Goal: Information Seeking & Learning: Learn about a topic

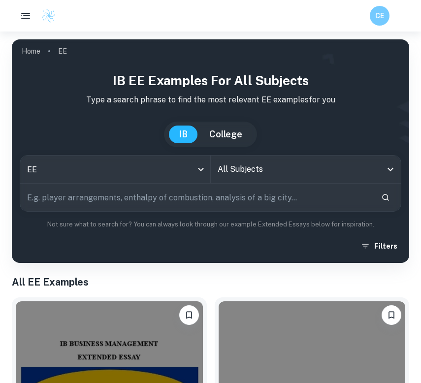
click at [253, 167] on input "All Subjects" at bounding box center [298, 169] width 167 height 19
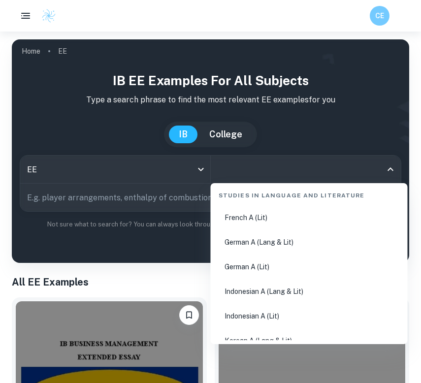
scroll to position [232, 0]
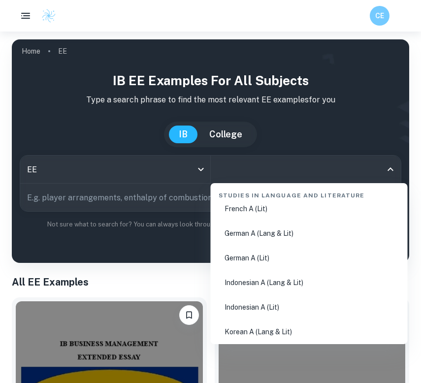
click at [294, 194] on div "Studies in Language and Literature" at bounding box center [309, 193] width 189 height 21
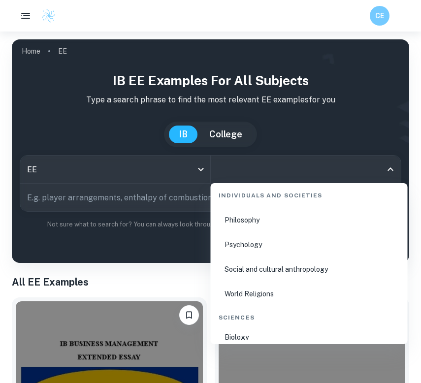
scroll to position [1339, 0]
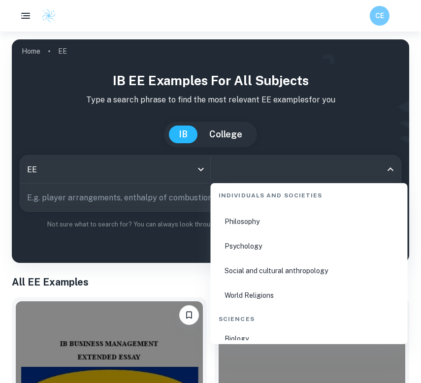
click at [283, 248] on li "Psychology" at bounding box center [309, 246] width 189 height 23
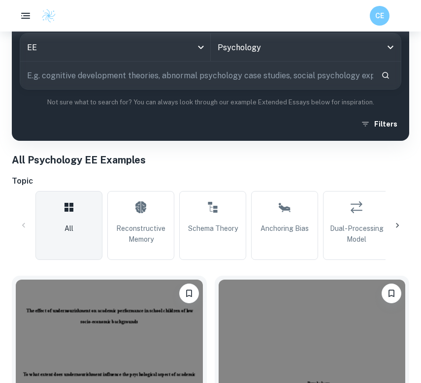
scroll to position [124, 0]
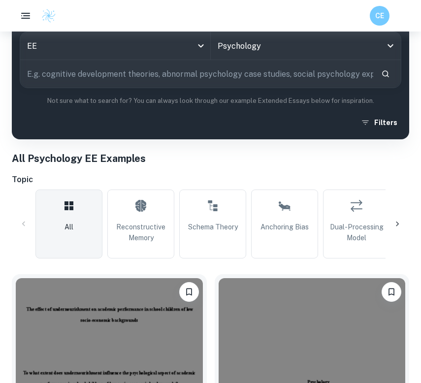
click at [398, 221] on icon at bounding box center [397, 224] width 10 height 10
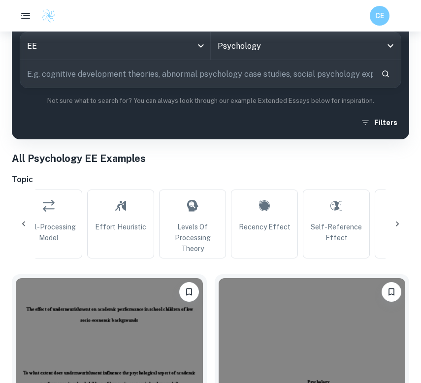
scroll to position [0, 330]
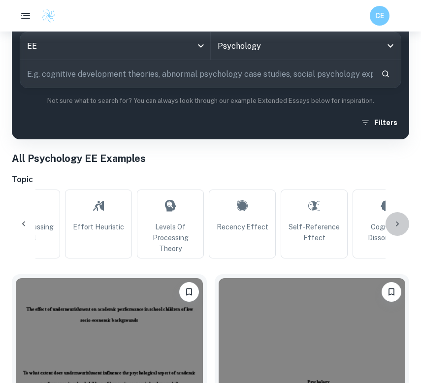
click at [398, 219] on icon at bounding box center [397, 224] width 10 height 10
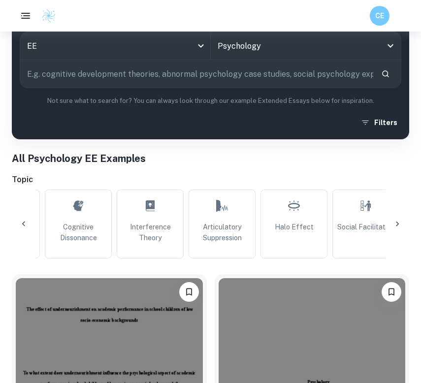
scroll to position [0, 659]
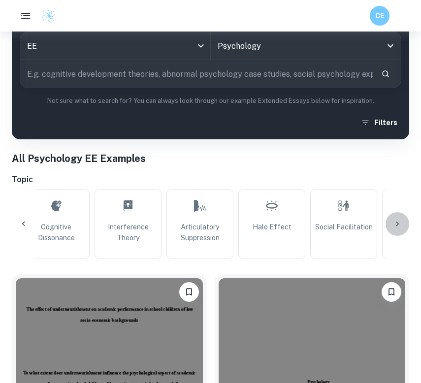
click at [398, 219] on icon at bounding box center [397, 224] width 10 height 10
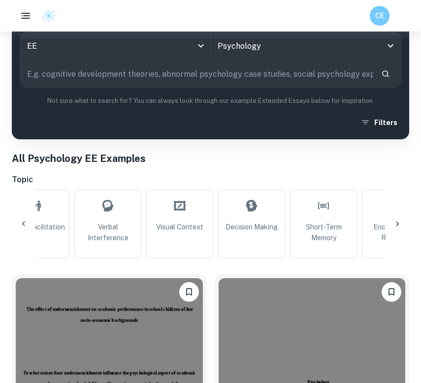
scroll to position [0, 989]
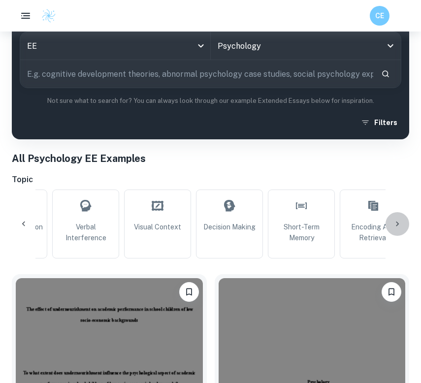
click at [398, 219] on icon at bounding box center [397, 224] width 10 height 10
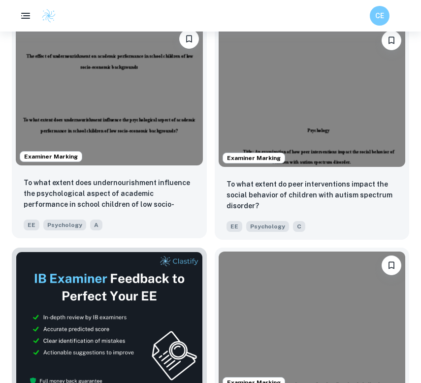
scroll to position [372, 0]
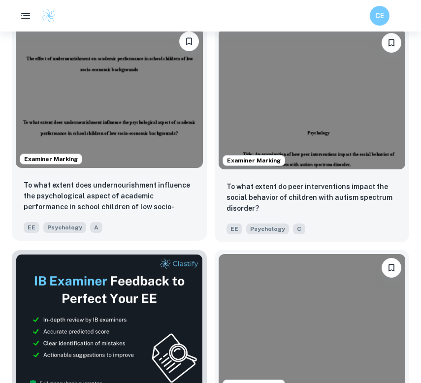
click at [142, 165] on img at bounding box center [109, 98] width 187 height 140
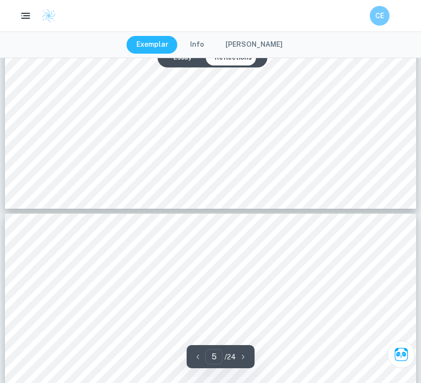
scroll to position [2786, 0]
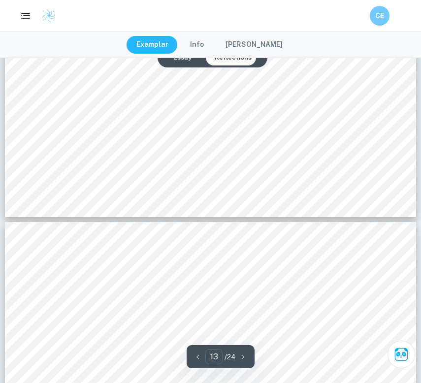
type input "14"
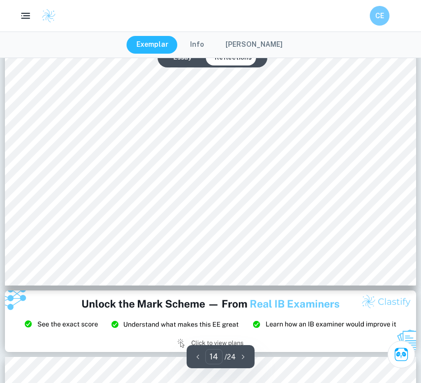
scroll to position [8186, 0]
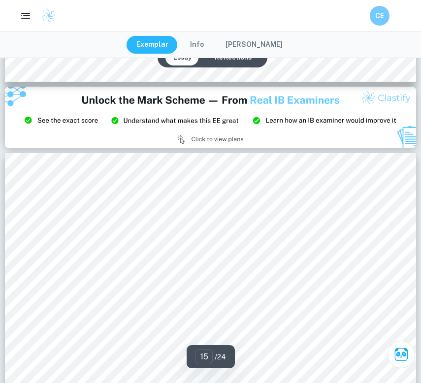
scroll to position [8186, 0]
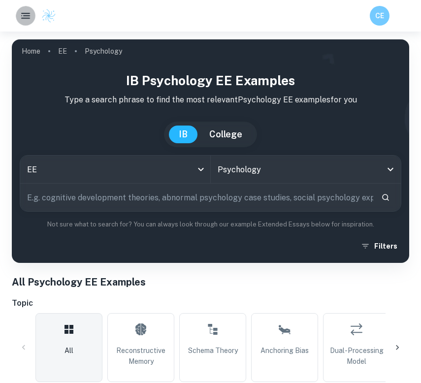
click at [22, 13] on rect "button" at bounding box center [25, 13] width 9 height 1
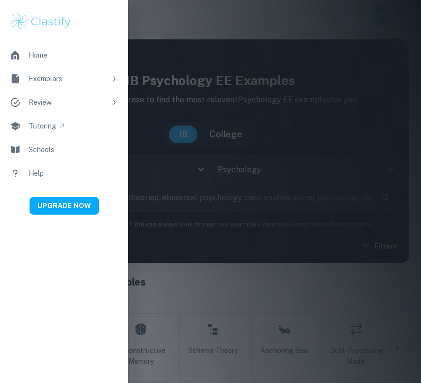
click at [205, 268] on div at bounding box center [210, 191] width 421 height 383
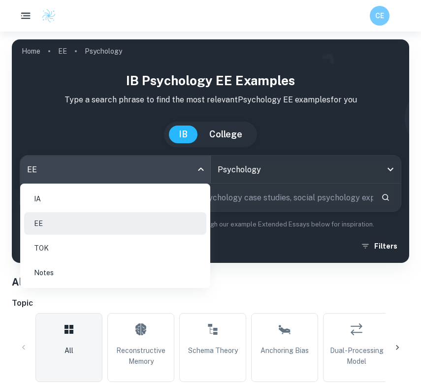
click at [201, 170] on body "We value your privacy We use cookies to enhance your browsing experience, serve…" at bounding box center [210, 222] width 421 height 383
click at [201, 169] on div at bounding box center [210, 191] width 421 height 383
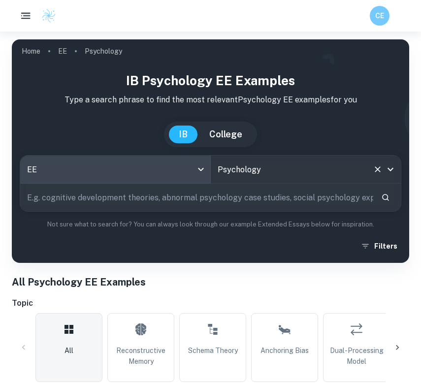
click at [224, 168] on input "Psychology" at bounding box center [292, 169] width 154 height 19
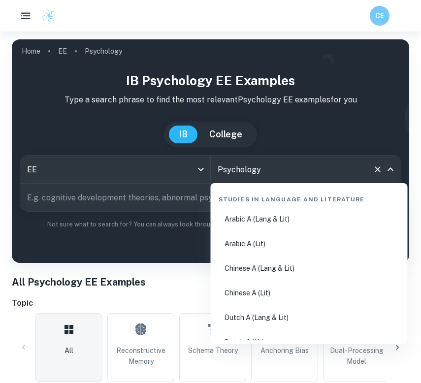
scroll to position [1256, 0]
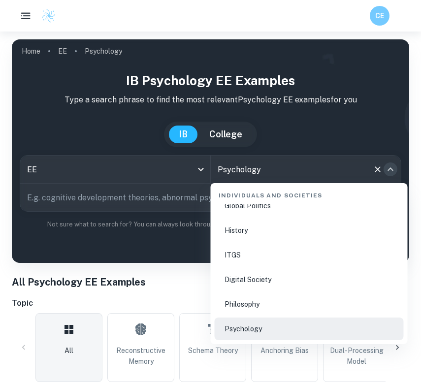
click at [395, 170] on icon "Close" at bounding box center [390, 169] width 12 height 12
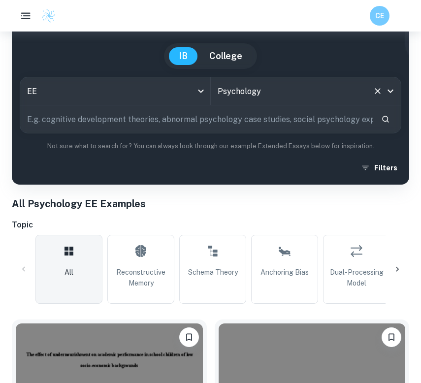
scroll to position [80, 0]
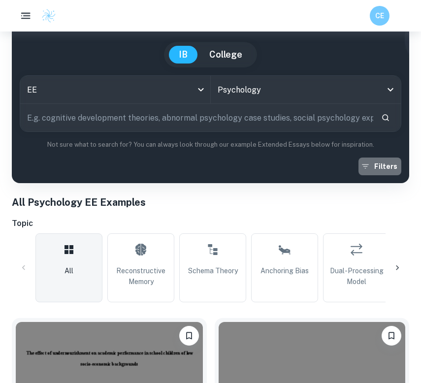
click at [374, 172] on button "Filters" at bounding box center [379, 166] width 43 height 18
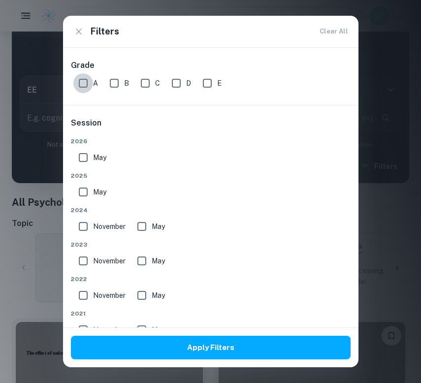
click at [82, 80] on input "A" at bounding box center [83, 83] width 20 height 20
checkbox input "true"
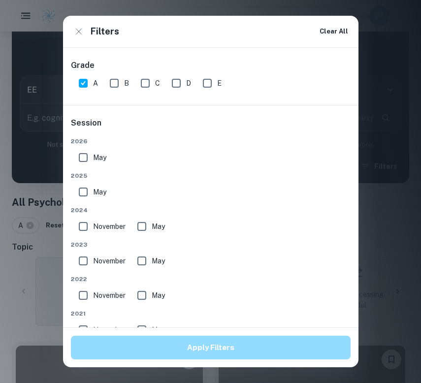
click at [115, 345] on button "Apply Filters" at bounding box center [210, 348] width 279 height 24
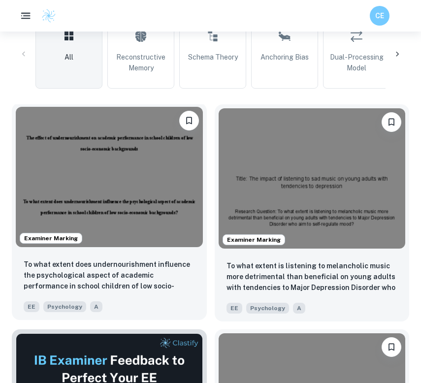
scroll to position [317, 0]
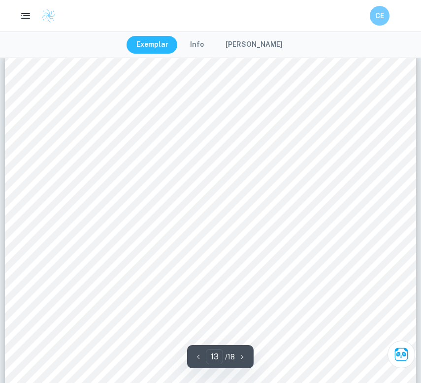
scroll to position [7234, 0]
